Goal: Task Accomplishment & Management: Manage account settings

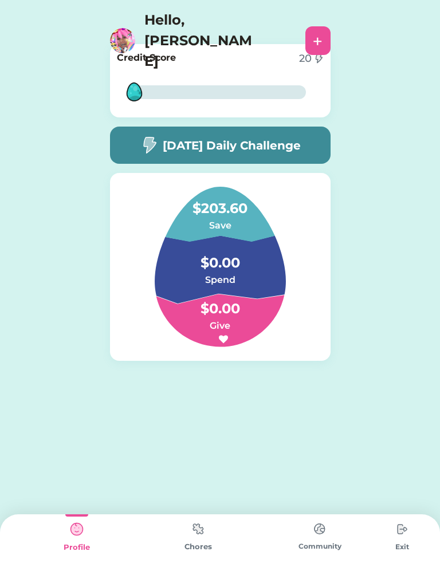
click at [295, 240] on img at bounding box center [220, 267] width 186 height 160
click at [296, 237] on img at bounding box center [220, 267] width 186 height 160
click at [255, 233] on h6 "Save" at bounding box center [220, 226] width 115 height 14
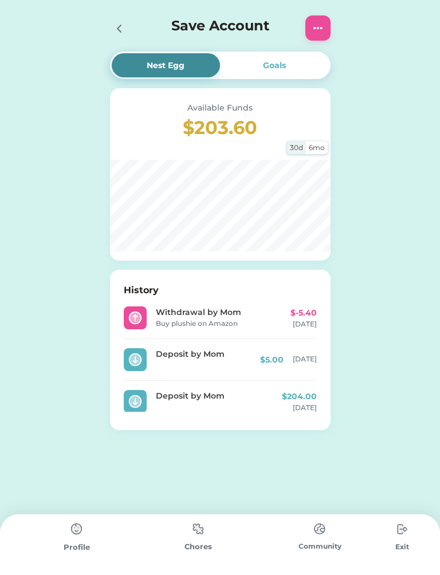
click at [115, 30] on icon at bounding box center [119, 29] width 14 height 14
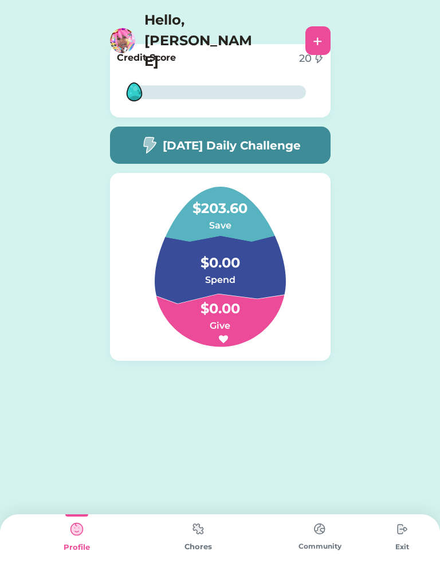
click at [403, 533] on img at bounding box center [402, 529] width 23 height 23
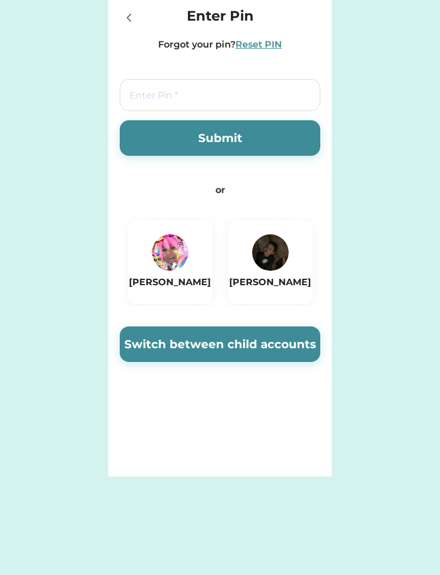
click at [182, 249] on img at bounding box center [170, 252] width 37 height 37
click at [222, 356] on button "Switch between child accounts" at bounding box center [220, 345] width 201 height 36
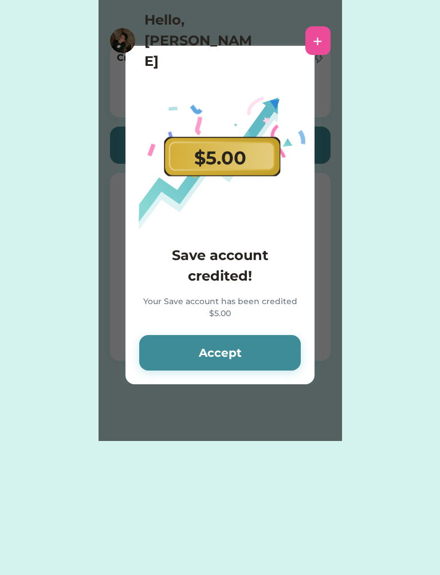
click at [204, 356] on button "Accept" at bounding box center [220, 353] width 162 height 36
